Goal: Feedback & Contribution: Submit feedback/report problem

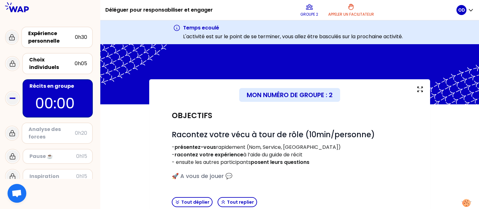
scroll to position [553, 0]
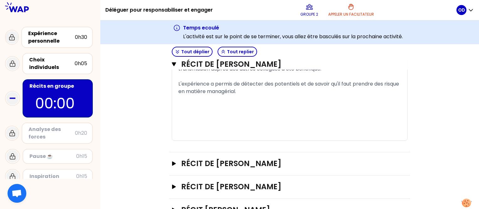
drag, startPoint x: 475, startPoint y: 183, endPoint x: 473, endPoint y: 197, distance: 14.3
click at [473, 197] on body "Déléguer pour responsabiliser et engager Groupe 2 Appeler un facilitateur OD Ex…" at bounding box center [239, 104] width 479 height 209
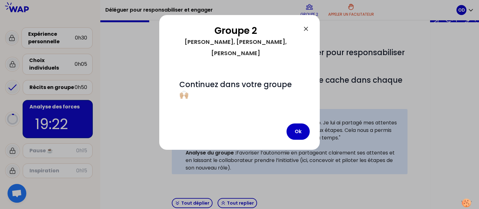
scroll to position [187, 0]
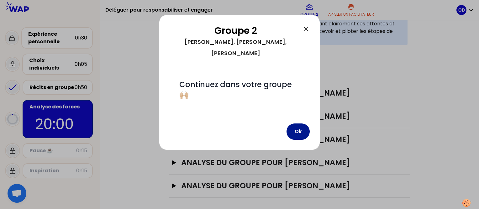
click at [301, 123] on button "Ok" at bounding box center [297, 131] width 23 height 16
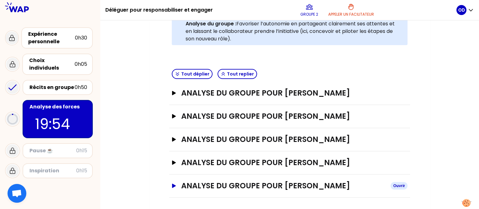
click at [172, 186] on icon "button" at bounding box center [173, 186] width 5 height 4
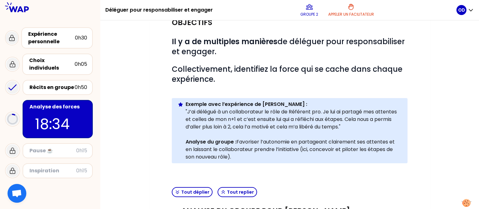
scroll to position [226, 0]
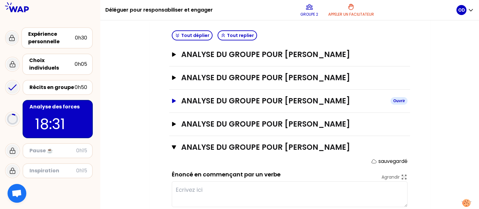
click at [175, 99] on icon "button" at bounding box center [173, 101] width 5 height 4
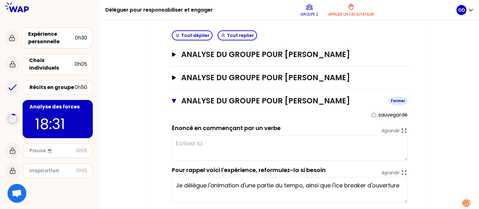
click at [175, 99] on icon "button" at bounding box center [174, 101] width 4 height 4
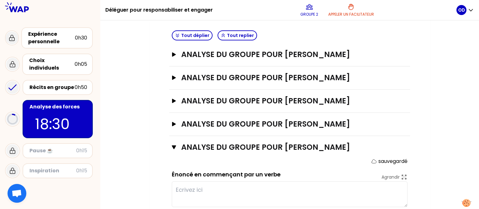
scroll to position [0, 0]
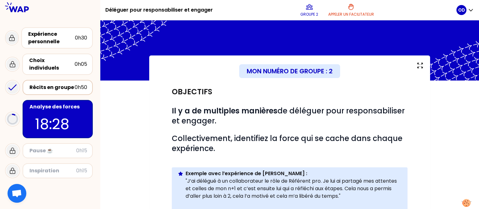
click at [56, 84] on div "Récits en groupe" at bounding box center [51, 88] width 45 height 8
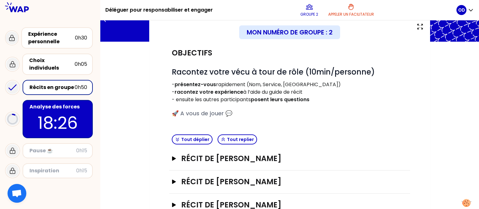
scroll to position [104, 0]
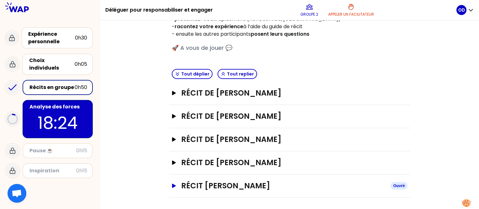
click at [173, 185] on icon "button" at bounding box center [174, 186] width 4 height 4
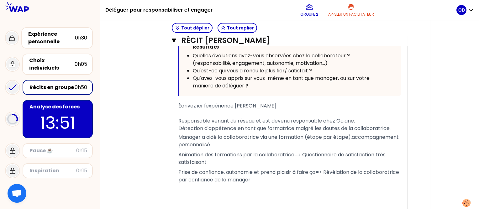
scroll to position [489, 0]
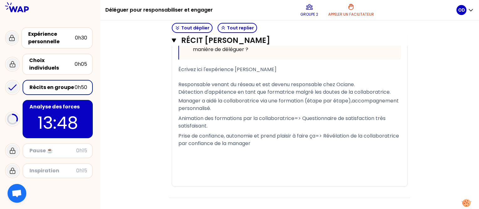
click at [30, 113] on p "13:48" at bounding box center [57, 123] width 59 height 24
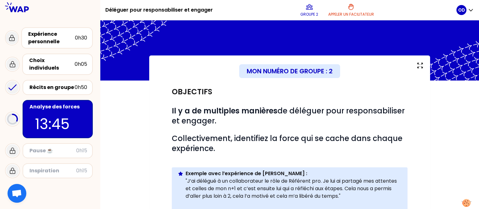
scroll to position [187, 0]
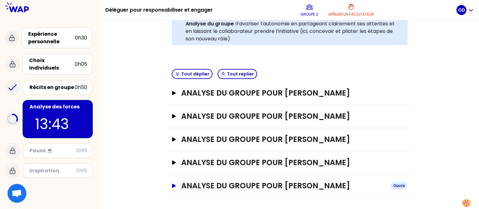
click at [172, 184] on icon "button" at bounding box center [174, 186] width 4 height 4
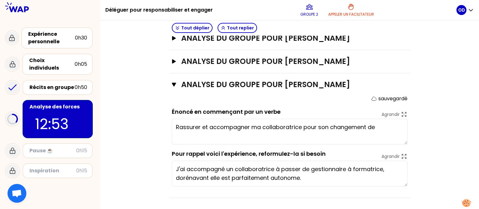
type textarea "Rassurer et accompagner ma collaboratrice pour son changement de"
click at [54, 84] on div "Récits en groupe" at bounding box center [51, 88] width 45 height 8
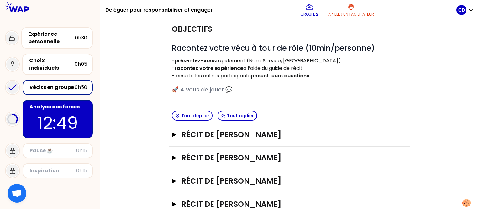
scroll to position [94, 0]
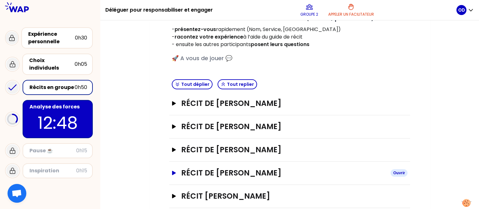
click at [173, 175] on button "Récit de [PERSON_NAME] Ouvrir" at bounding box center [290, 173] width 236 height 10
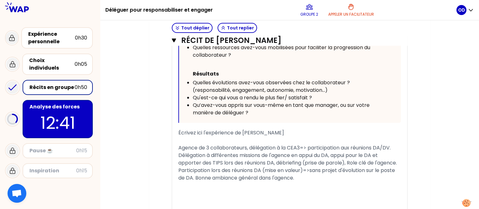
scroll to position [499, 0]
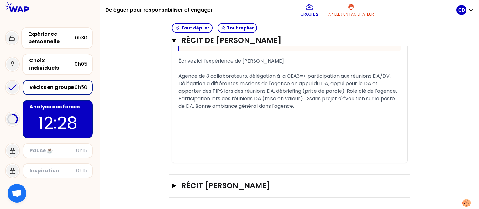
click at [50, 112] on p "12:28" at bounding box center [57, 123] width 59 height 24
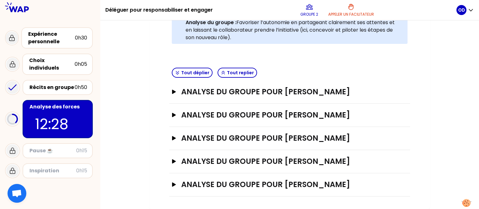
scroll to position [187, 0]
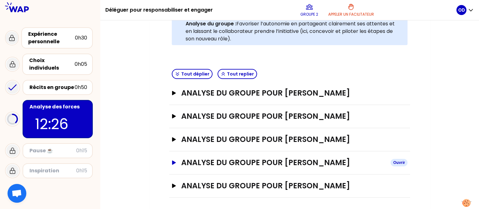
click at [198, 163] on h3 "ANALYSE DU GROUPE POUR [PERSON_NAME]" at bounding box center [283, 163] width 204 height 10
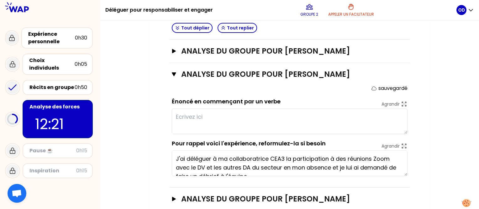
scroll to position [289, 0]
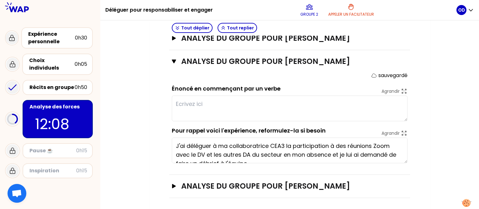
click at [226, 107] on textarea at bounding box center [290, 109] width 236 height 26
click at [234, 112] on textarea at bounding box center [290, 109] width 236 height 26
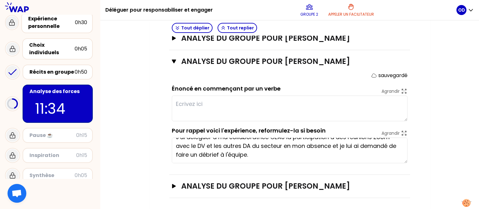
scroll to position [0, 0]
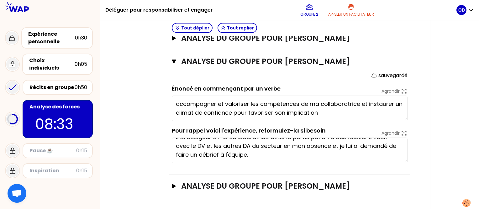
type textarea "accompagner et valoriser les compétences de ma collaboratrice et instaurer un c…"
click at [174, 41] on button "ANALYSE DU GROUPE POUR [PERSON_NAME]" at bounding box center [290, 38] width 236 height 10
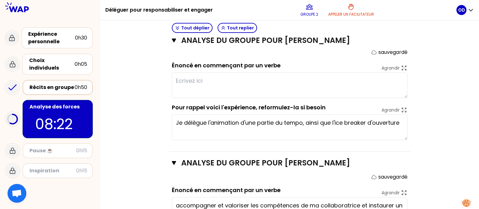
click at [40, 84] on div "Récits en groupe" at bounding box center [51, 88] width 45 height 8
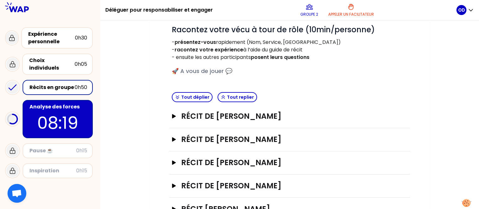
scroll to position [104, 0]
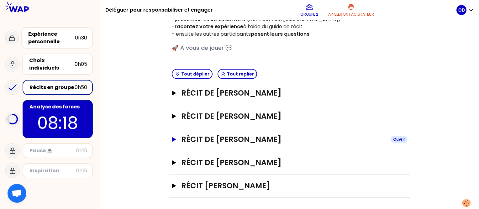
click at [172, 139] on icon "button" at bounding box center [173, 139] width 5 height 4
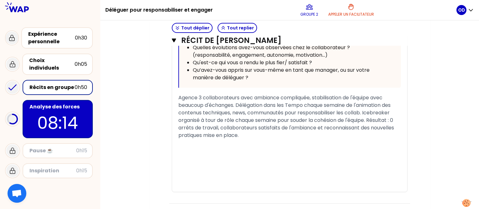
scroll to position [406, 0]
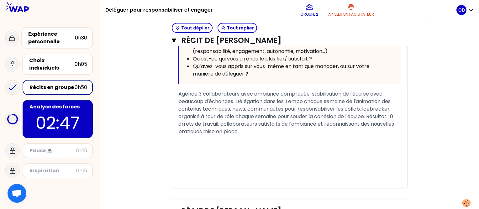
click at [41, 84] on div "Récits en groupe" at bounding box center [51, 88] width 45 height 8
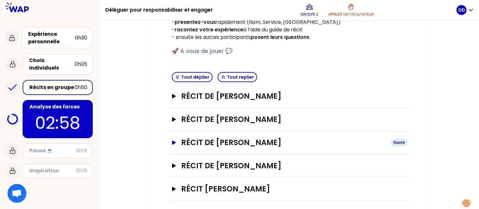
scroll to position [104, 0]
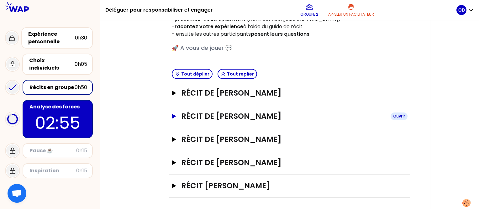
click at [175, 118] on button "Récit de [PERSON_NAME]" at bounding box center [290, 116] width 236 height 10
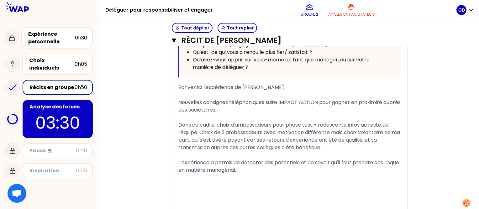
scroll to position [454, 0]
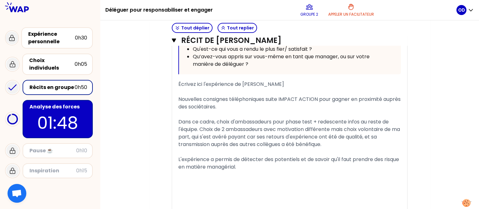
click at [63, 84] on div "Récits en groupe" at bounding box center [51, 88] width 45 height 8
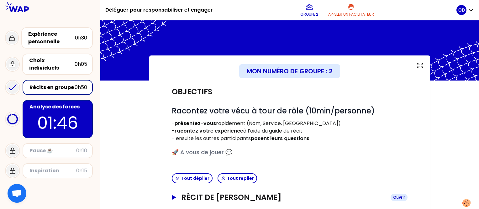
click at [174, 196] on icon "button" at bounding box center [173, 197] width 5 height 4
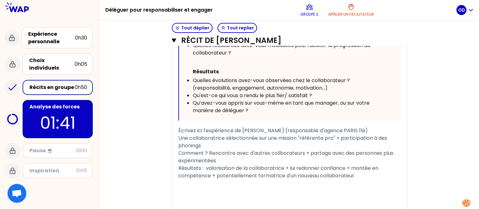
scroll to position [355, 0]
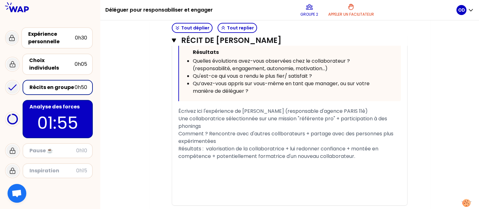
click at [56, 112] on p "01:55" at bounding box center [57, 123] width 59 height 24
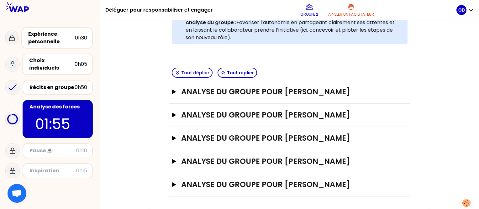
scroll to position [187, 0]
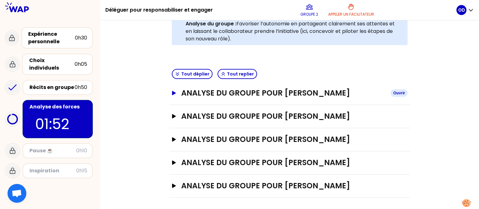
click at [173, 93] on icon "button" at bounding box center [174, 93] width 4 height 4
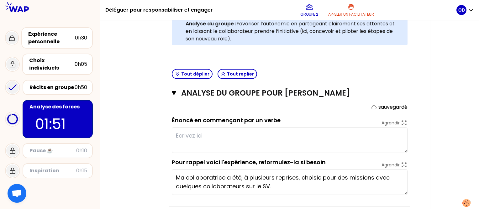
click at [198, 142] on textarea at bounding box center [290, 140] width 236 height 26
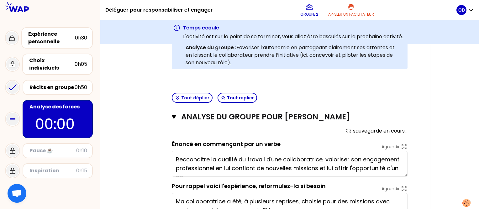
scroll to position [4, 0]
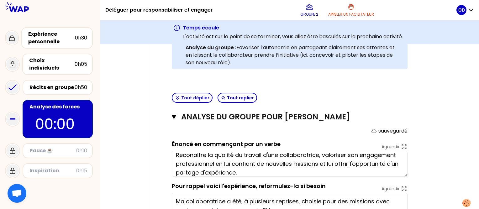
click at [193, 154] on textarea "Reconaitre la qualité du travail d'une collaboratrice, valoriser son engagement…" at bounding box center [290, 164] width 236 height 26
type textarea "Reconnaitre la qualité du travail d'une collaboratrice, valoriser son engagemen…"
click at [144, 147] on div "Mon numéro de groupe : 2 Objectifs # Il y a de multiples manières de déléguer p…" at bounding box center [289, 114] width 379 height 444
drag, startPoint x: 202, startPoint y: 157, endPoint x: 142, endPoint y: 131, distance: 66.2
click at [156, 132] on div "Mon numéro de groupe : 2 Objectifs # Il y a de multiples manières de déléguer p…" at bounding box center [289, 114] width 281 height 444
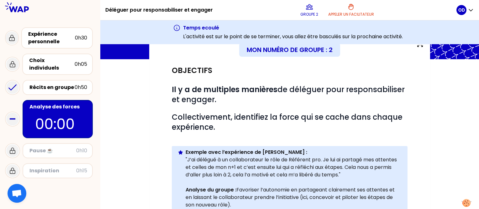
scroll to position [0, 0]
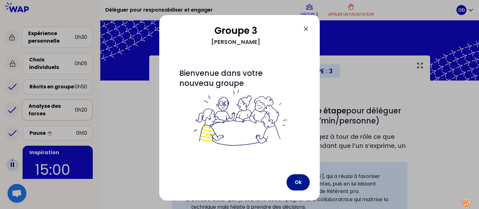
click at [293, 183] on button "Ok" at bounding box center [297, 182] width 23 height 16
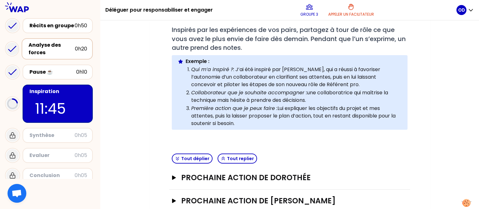
scroll to position [110, 0]
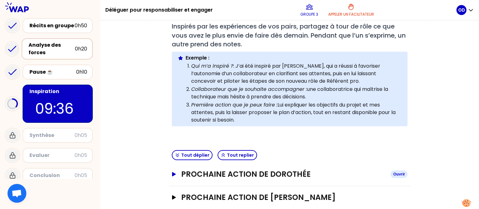
click at [176, 172] on icon "button" at bounding box center [173, 174] width 5 height 4
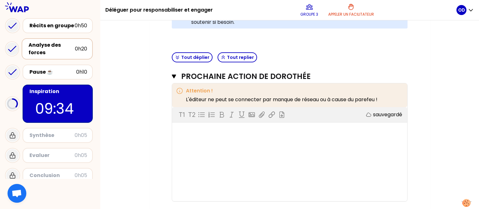
scroll to position [222, 0]
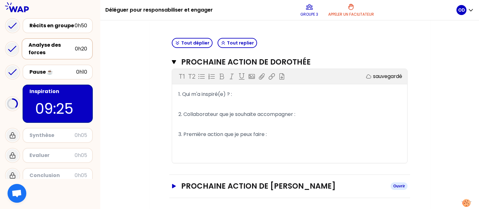
click at [174, 185] on icon "button" at bounding box center [174, 186] width 4 height 4
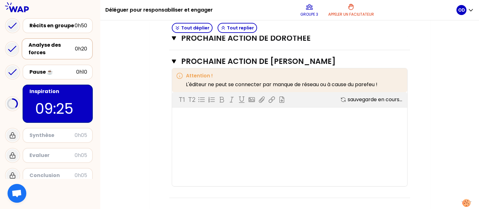
scroll to position [323, 0]
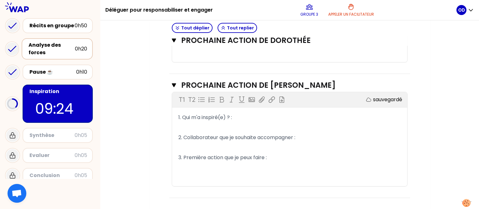
click at [252, 117] on p "1. Qui m'a inspiré(e) ? :" at bounding box center [289, 117] width 222 height 10
click at [306, 138] on p "2. Collaborateur que je souhaite accompagner :" at bounding box center [289, 138] width 222 height 10
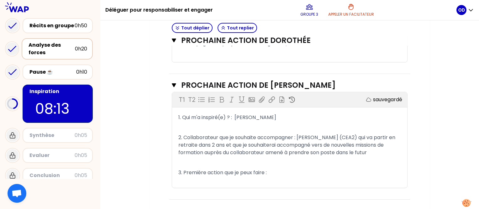
click at [290, 172] on p "3. Première action que je peux faire :" at bounding box center [289, 173] width 222 height 10
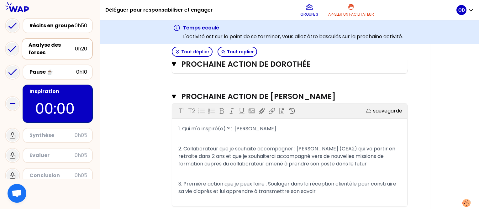
scroll to position [356, 0]
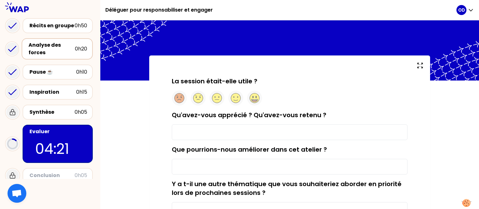
click at [265, 136] on input "Qu'avez-vous apprécié ? Qu'avez-vous retenu ?" at bounding box center [290, 132] width 236 height 16
type input "Les echanges entre pairs et les partages d'expérience"
click at [264, 170] on input "Que pourrions-nous améliorer dans cet atelier ?" at bounding box center [290, 167] width 236 height 16
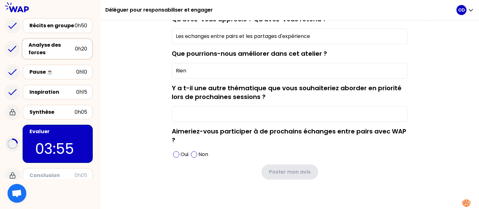
scroll to position [98, 0]
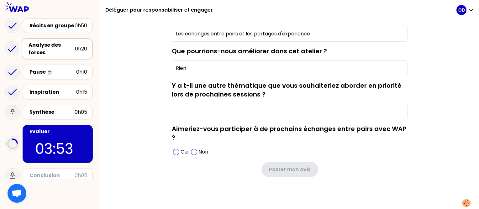
type input "Rien"
click at [194, 111] on input "Y a t-il une autre thématique que vous souhaiteriez aborder en priorité lors de…" at bounding box center [290, 112] width 236 height 16
click at [175, 150] on span at bounding box center [176, 152] width 6 height 6
click at [216, 113] on input "Y a t-il une autre thématique que vous souhaiteriez aborder en priorité lors de…" at bounding box center [290, 112] width 236 height 16
type input "Comment augmenter la confiance en soi ?"
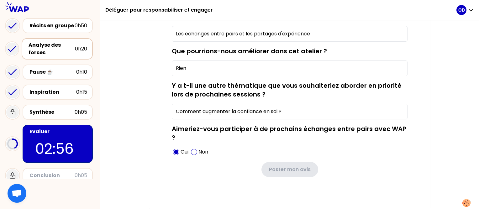
click at [345, 177] on div "La session était-elle utile ? Qu'avez-vous apprécié ? Qu'avez-vous retenu ? Les…" at bounding box center [290, 87] width 256 height 219
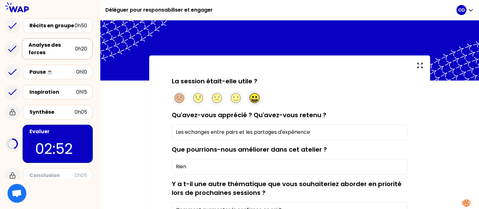
click at [253, 100] on icon at bounding box center [254, 99] width 6 height 1
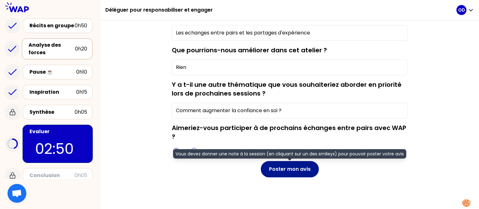
click at [288, 171] on button "Poster mon avis" at bounding box center [290, 169] width 58 height 16
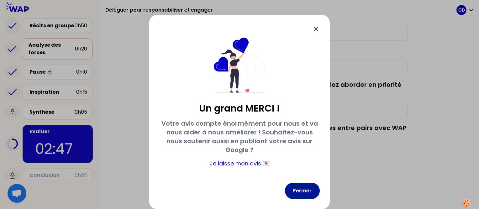
click at [304, 198] on button "Fermer" at bounding box center [302, 191] width 35 height 16
